Goal: Complete application form

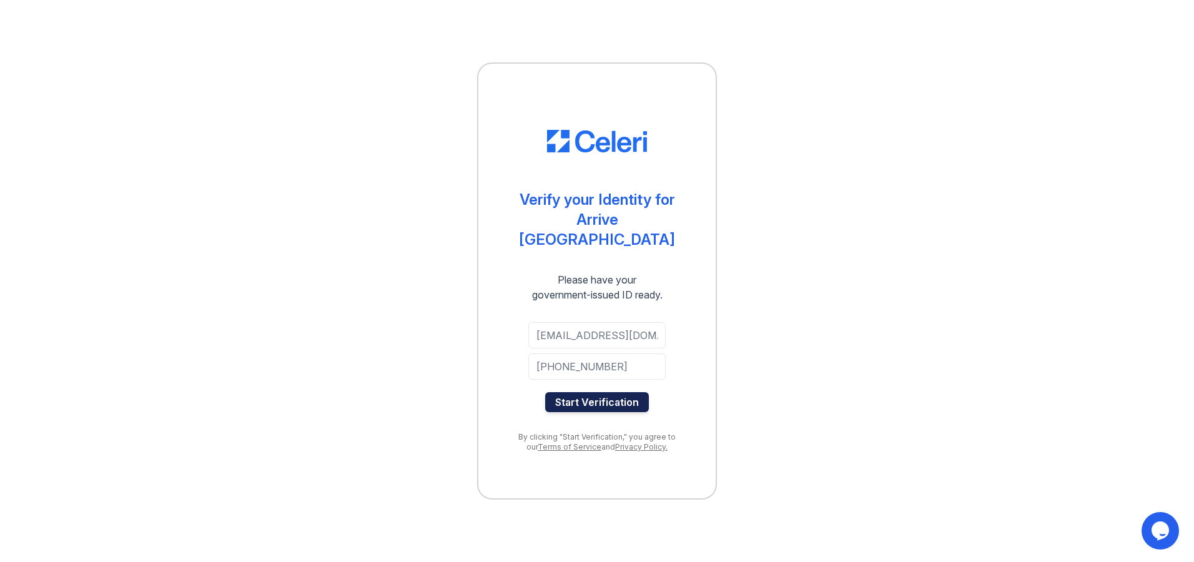
click at [569, 392] on button "Start Verification" at bounding box center [597, 402] width 104 height 20
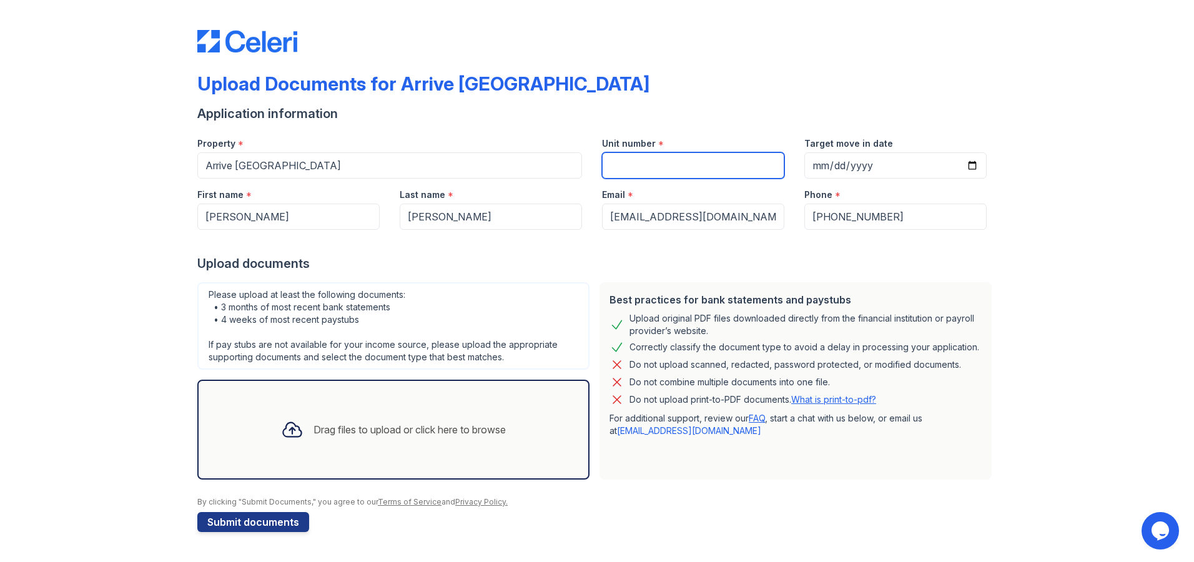
click at [647, 165] on input "Unit number" at bounding box center [693, 165] width 182 height 26
type input "21206"
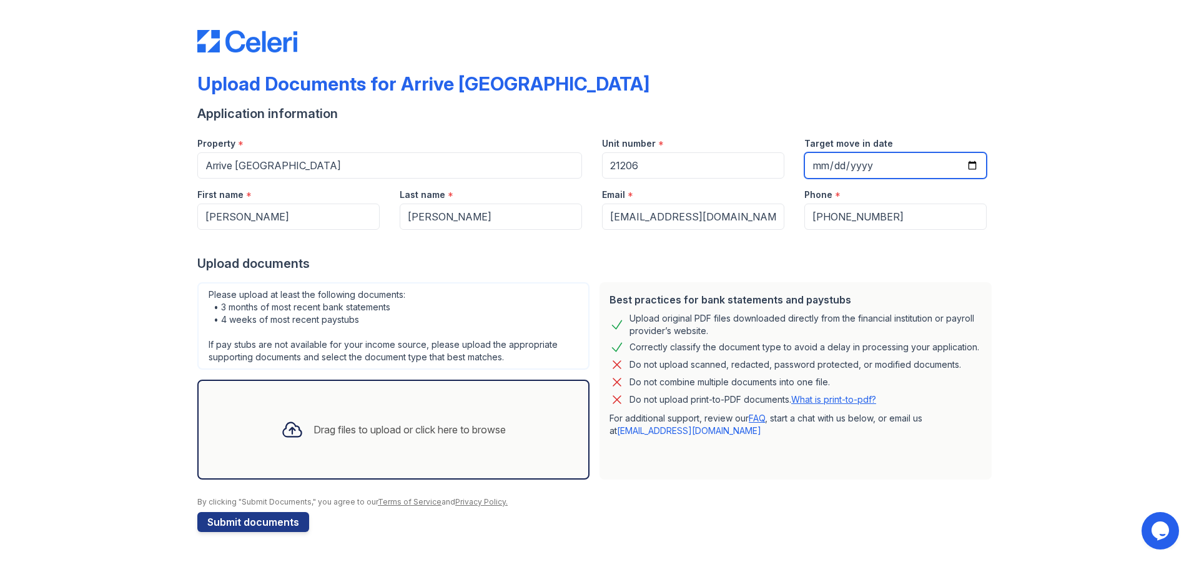
click at [975, 166] on input "Target move in date" at bounding box center [895, 165] width 182 height 26
type input "[DATE]"
click at [313, 439] on div "Drag files to upload or click here to browse" at bounding box center [393, 429] width 245 height 42
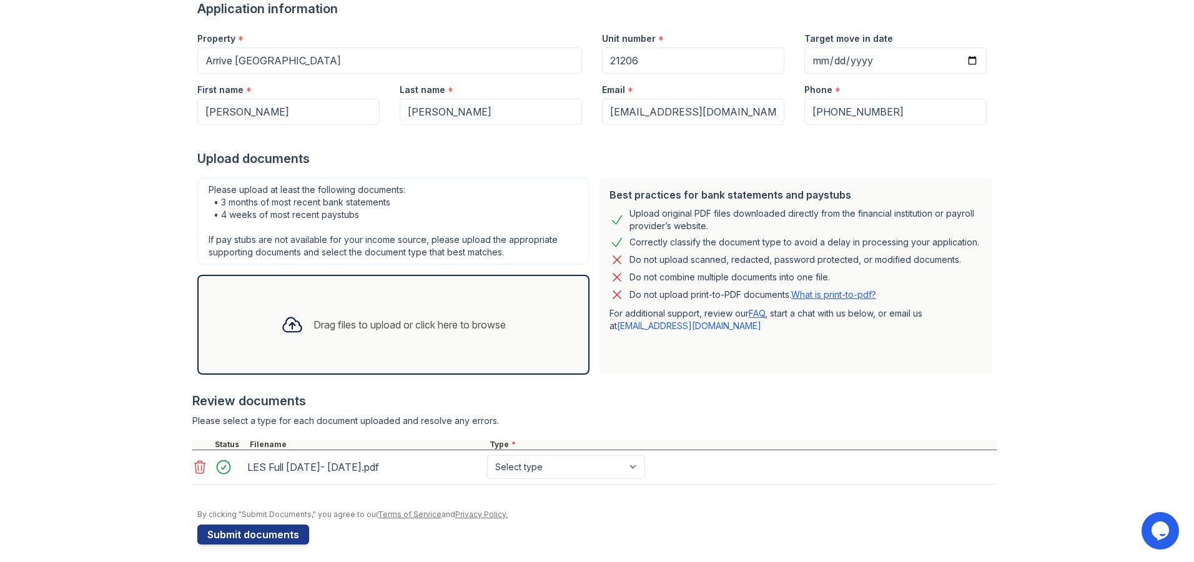
scroll to position [112, 0]
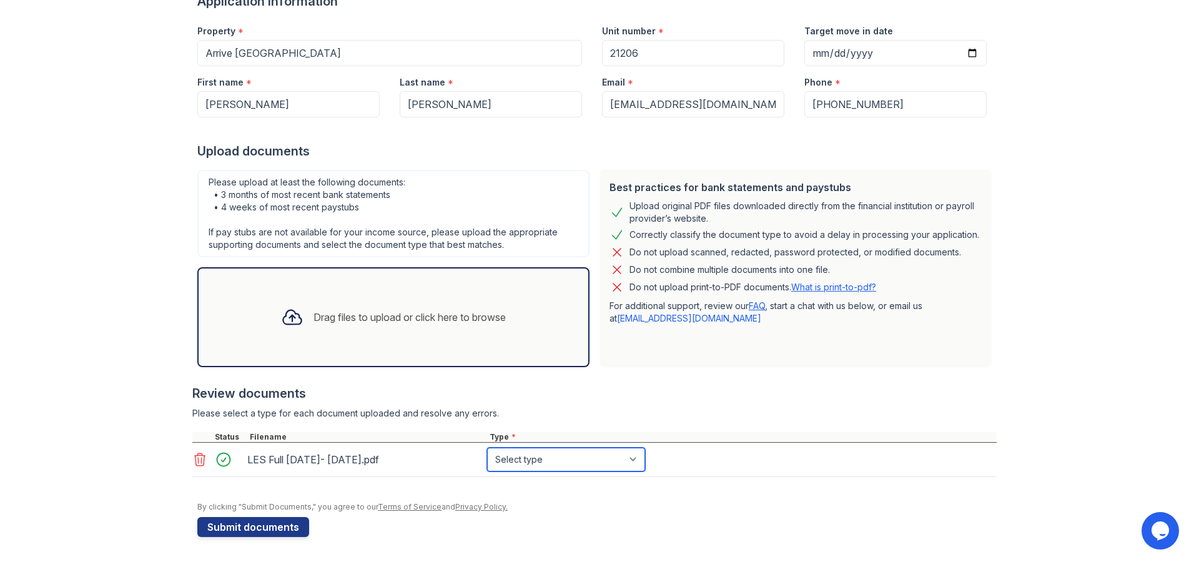
click at [625, 459] on select "Select type Paystub Bank Statement Offer Letter Tax Documents Benefit Award Let…" at bounding box center [566, 460] width 158 height 24
select select "paystub"
click at [487, 448] on select "Select type Paystub Bank Statement Offer Letter Tax Documents Benefit Award Let…" at bounding box center [566, 460] width 158 height 24
click at [245, 528] on button "Submit documents" at bounding box center [253, 527] width 112 height 20
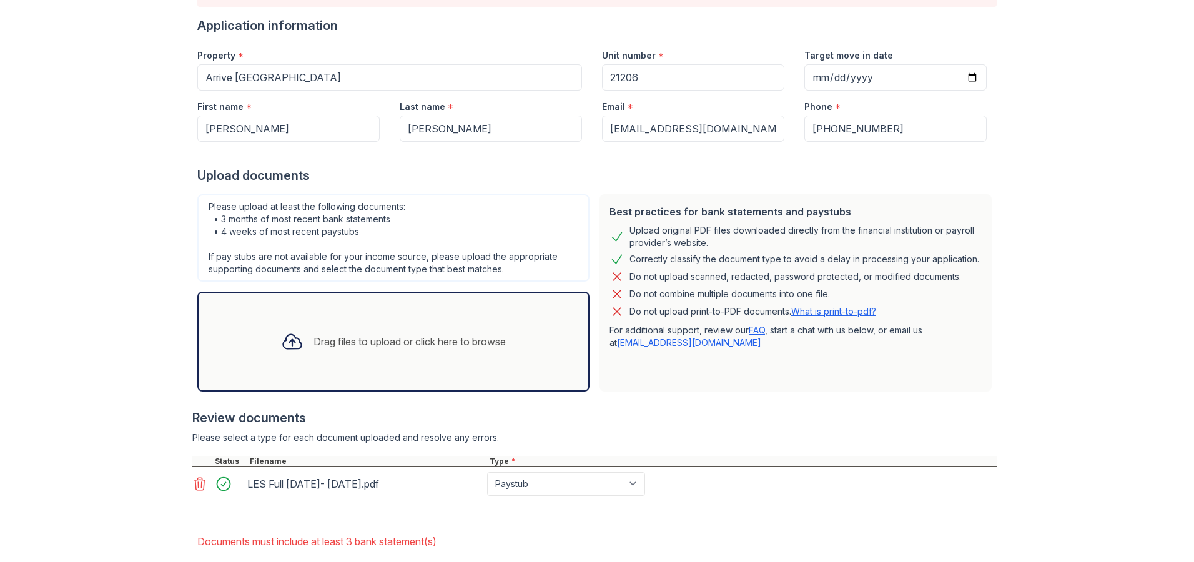
scroll to position [187, 0]
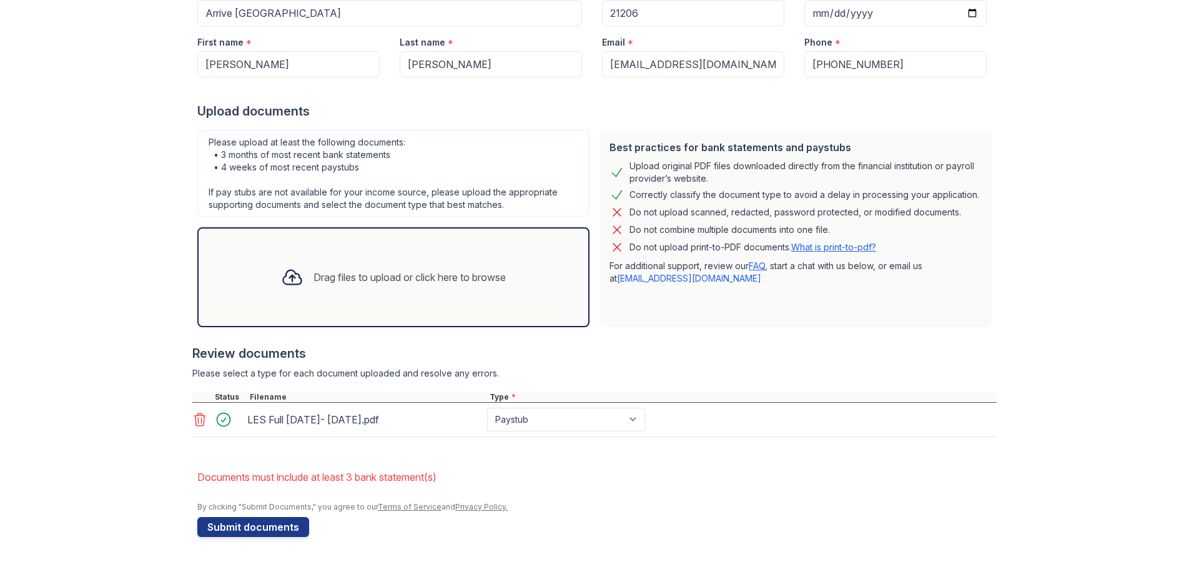
click at [197, 421] on icon at bounding box center [199, 419] width 15 height 15
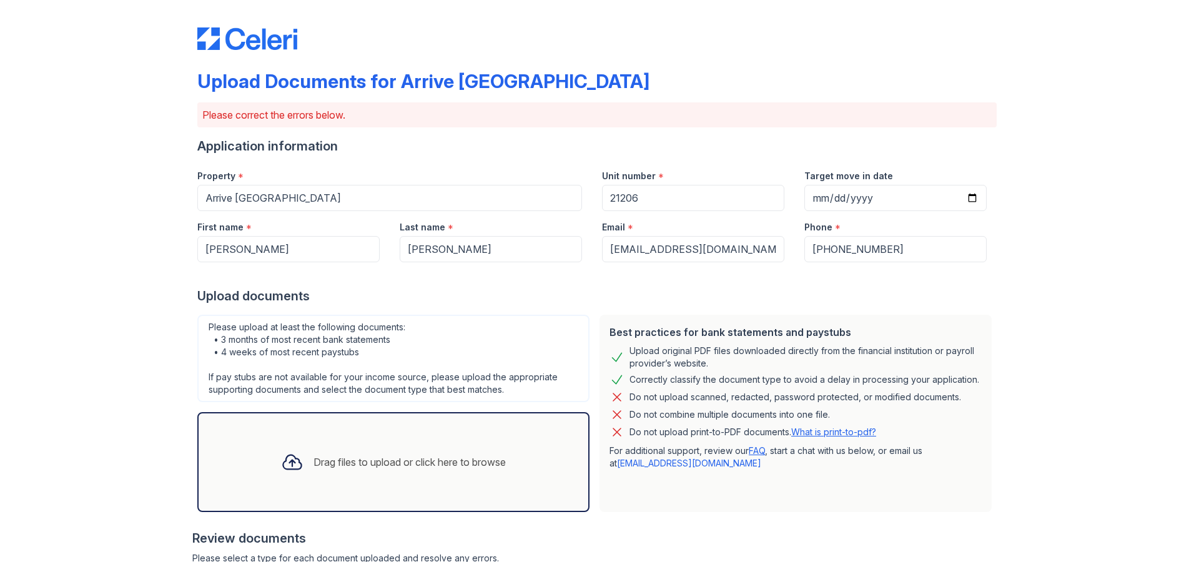
scroll to position [0, 0]
